Goal: Task Accomplishment & Management: Use online tool/utility

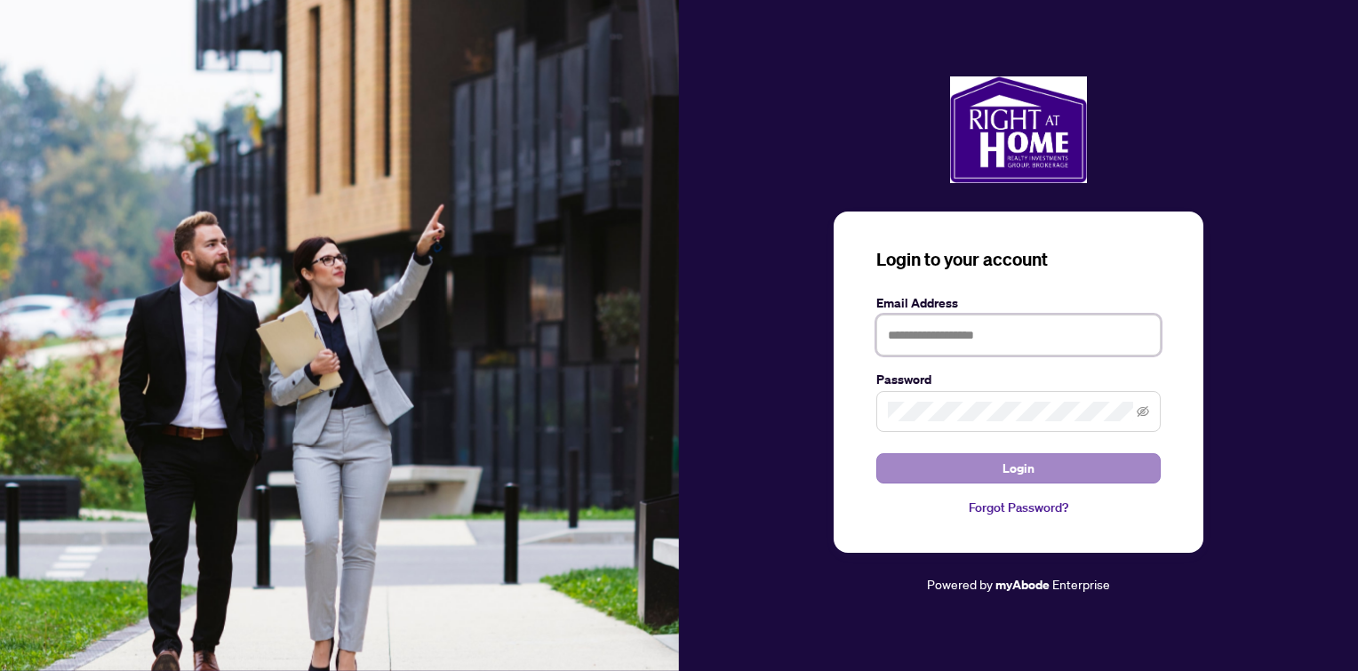
type input "**********"
click at [989, 476] on button "Login" at bounding box center [1019, 468] width 284 height 30
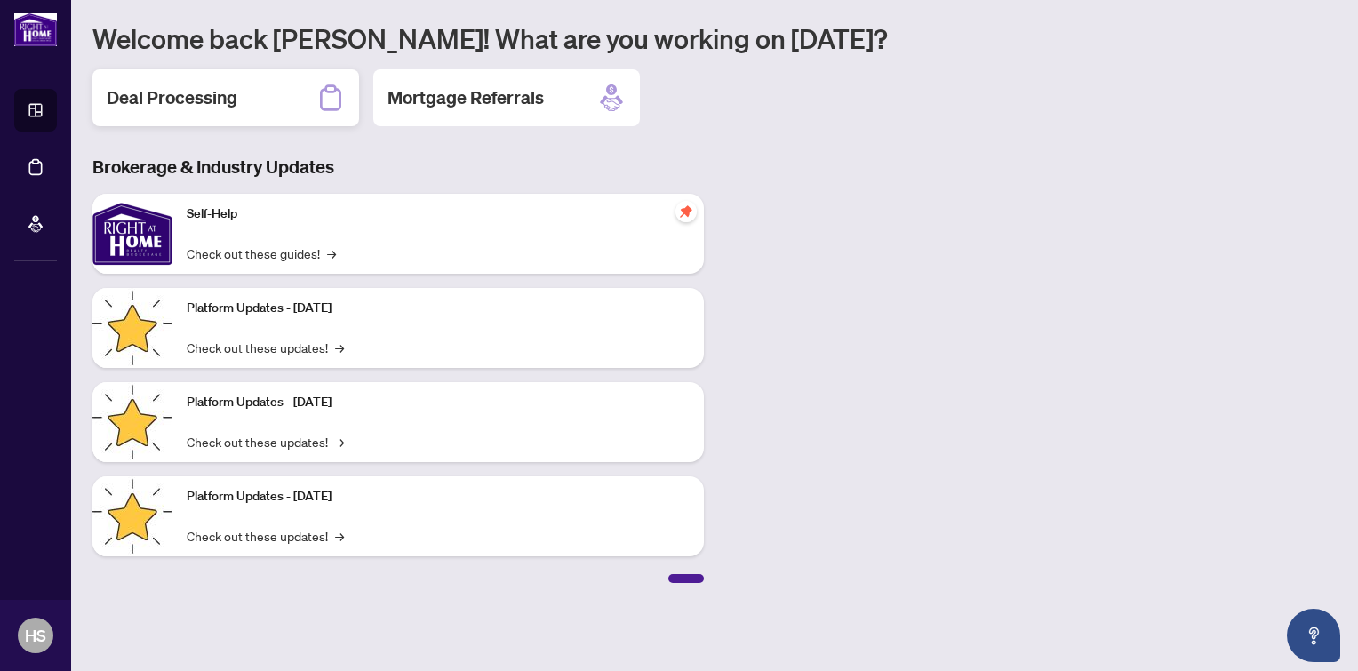
click at [204, 91] on h2 "Deal Processing" at bounding box center [172, 97] width 131 height 25
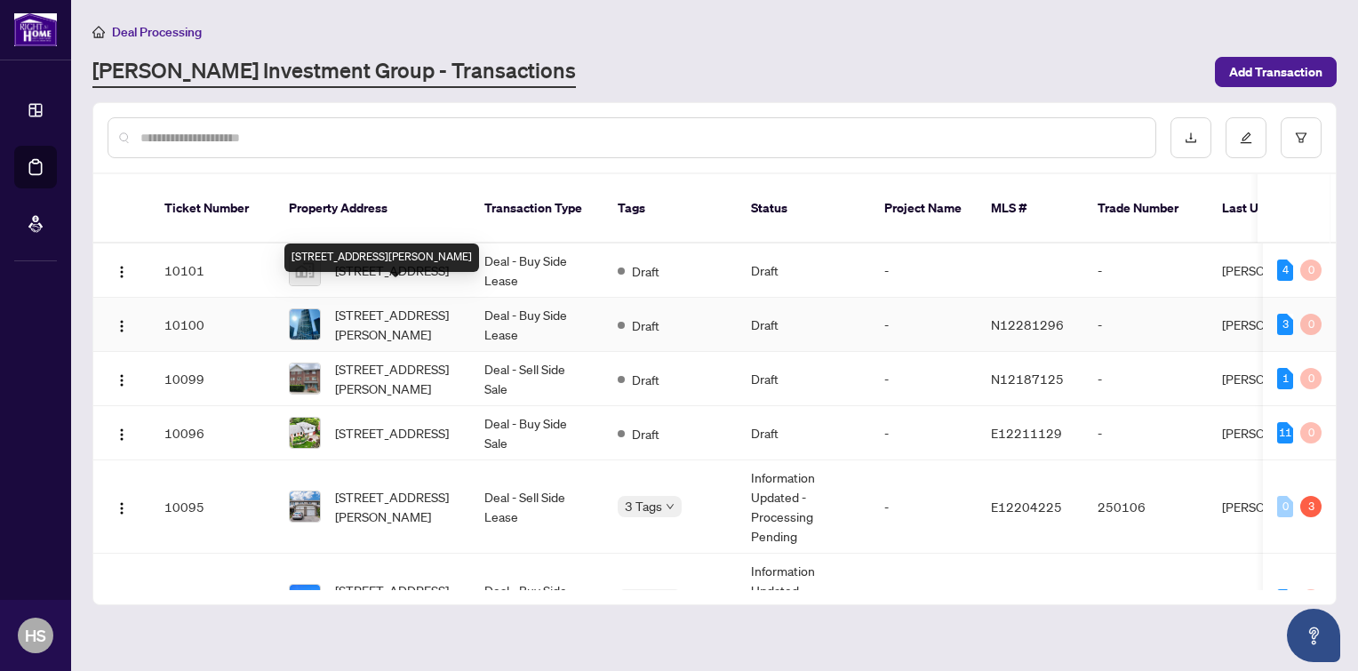
click at [355, 305] on span "[STREET_ADDRESS][PERSON_NAME]" at bounding box center [395, 324] width 121 height 39
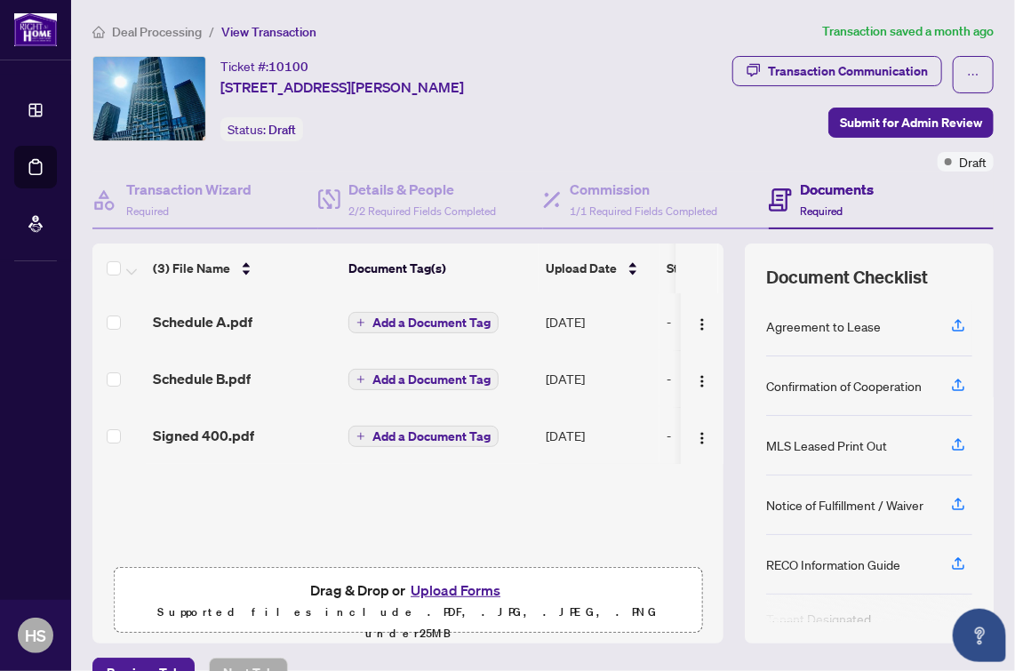
click at [442, 588] on button "Upload Forms" at bounding box center [455, 590] width 100 height 23
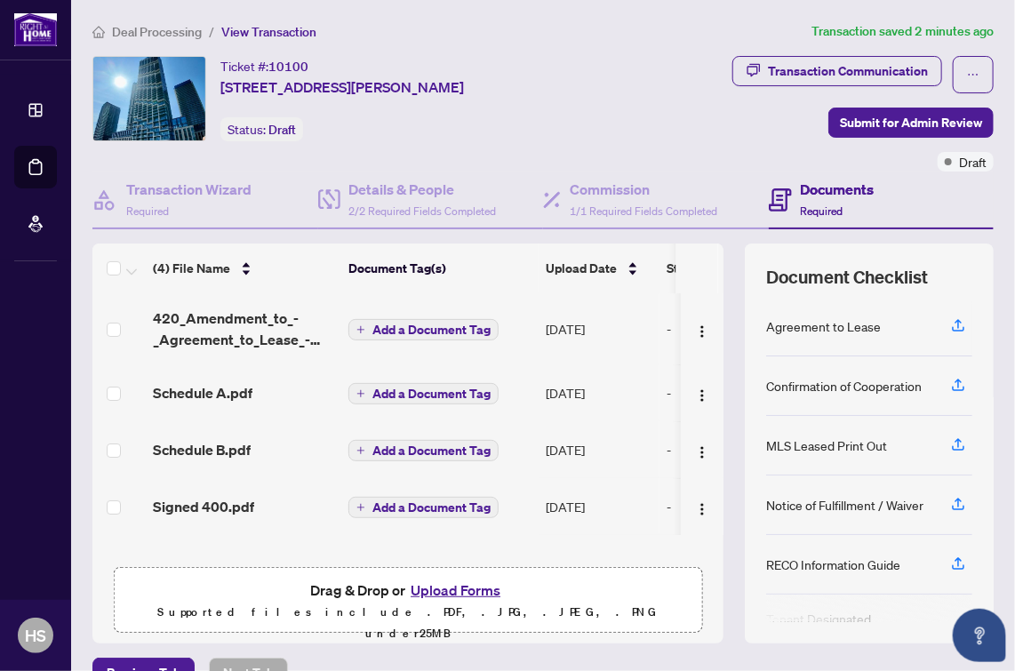
click at [457, 580] on button "Upload Forms" at bounding box center [455, 590] width 100 height 23
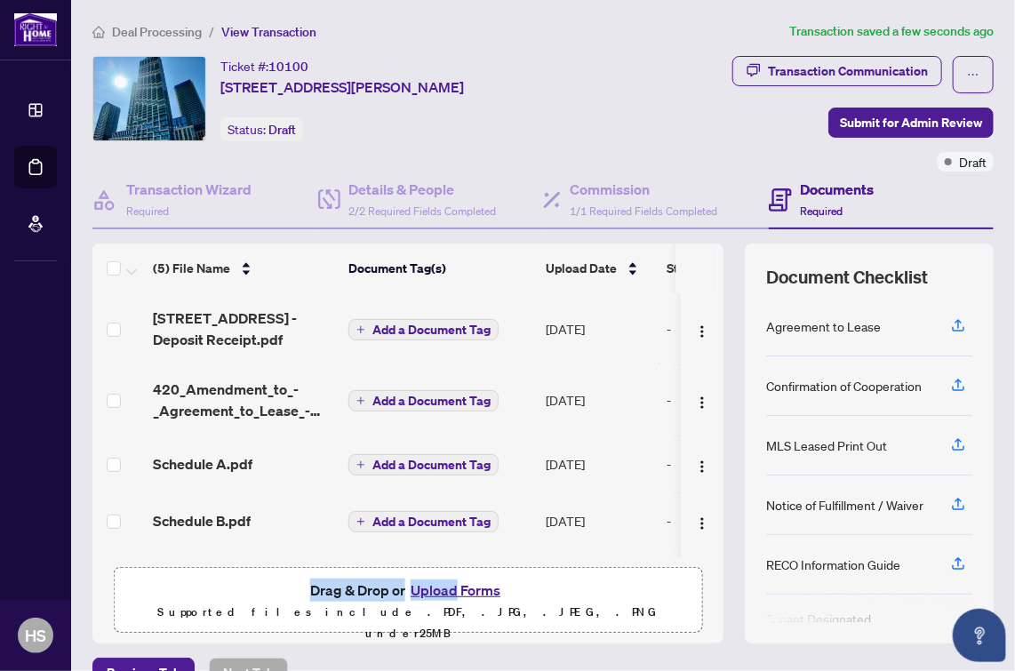
drag, startPoint x: 713, startPoint y: 588, endPoint x: 449, endPoint y: 587, distance: 264.0
click at [449, 587] on div "(5) File Name Document Tag(s) Upload Date Status [STREET_ADDRESS] - Deposit Rec…" at bounding box center [542, 444] width 901 height 400
click at [449, 587] on button "Upload Forms" at bounding box center [455, 590] width 100 height 23
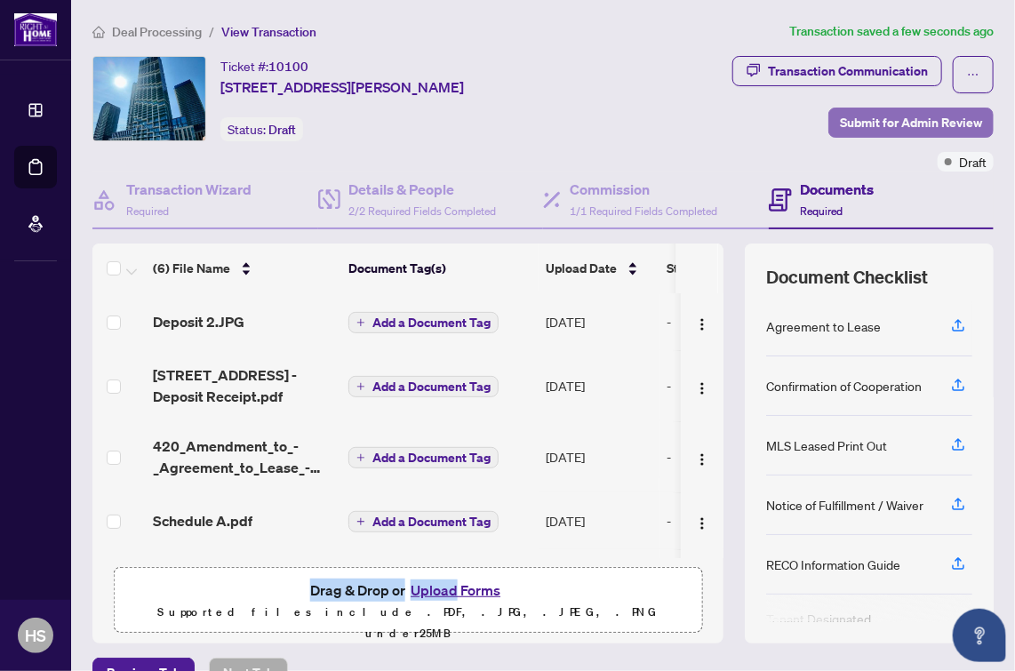
click at [881, 114] on span "Submit for Admin Review" at bounding box center [911, 122] width 142 height 28
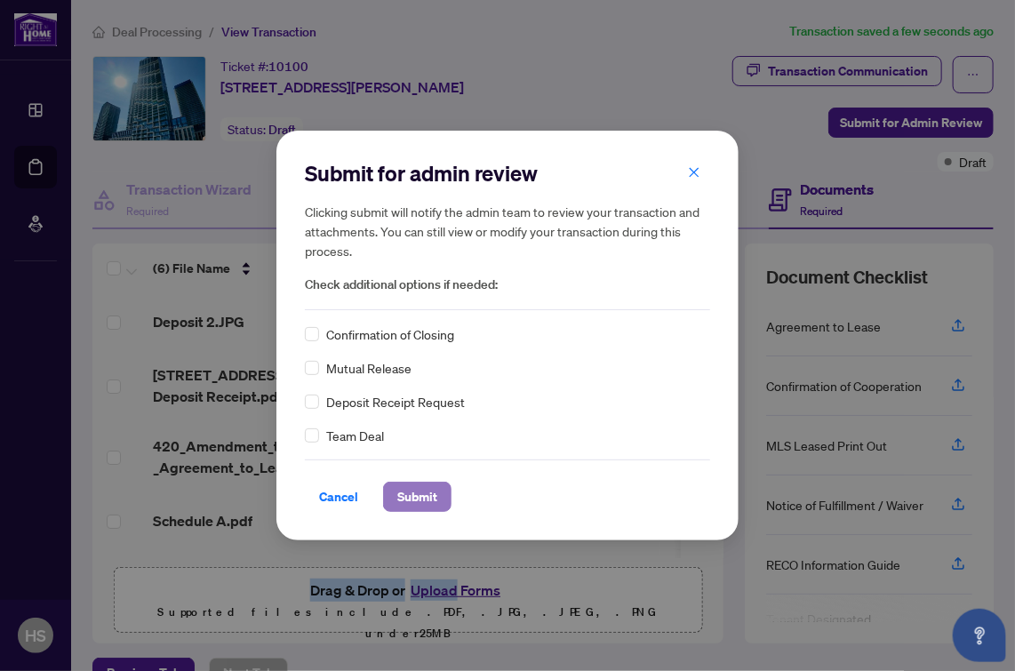
click at [428, 486] on span "Submit" at bounding box center [417, 497] width 40 height 28
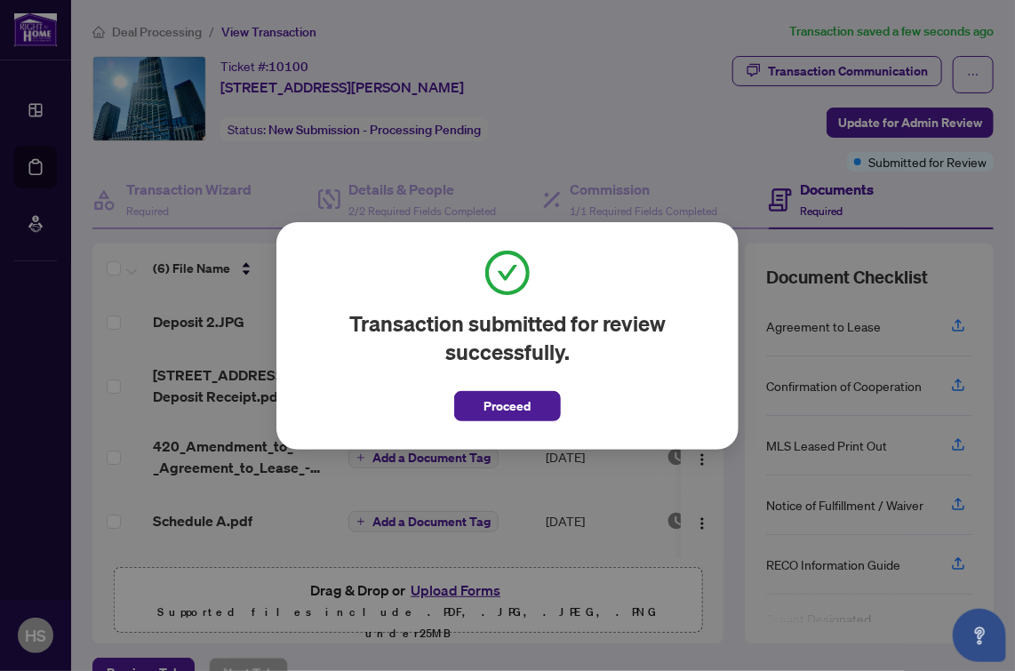
click at [494, 432] on div "Transaction submitted for review successfully. Proceed Cancel OK" at bounding box center [507, 336] width 462 height 228
click at [524, 405] on span "Proceed" at bounding box center [507, 406] width 47 height 28
